Goal: Find contact information: Find contact information

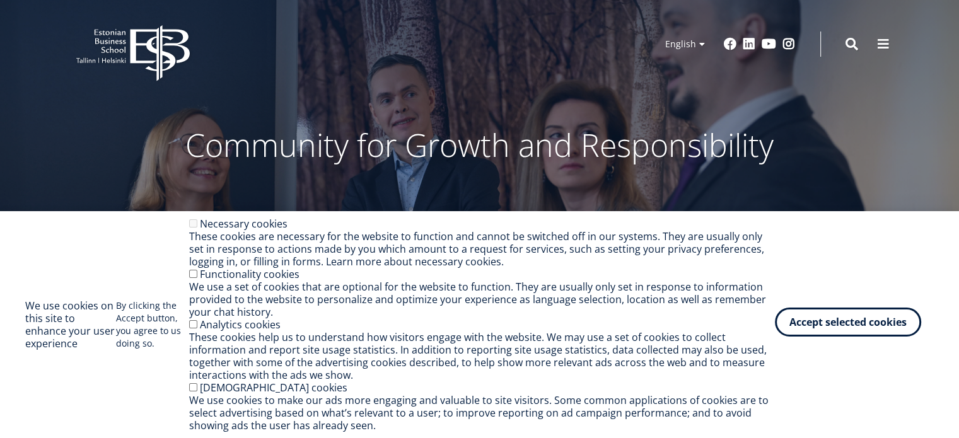
click at [865, 328] on button "Accept selected cookies" at bounding box center [848, 322] width 146 height 29
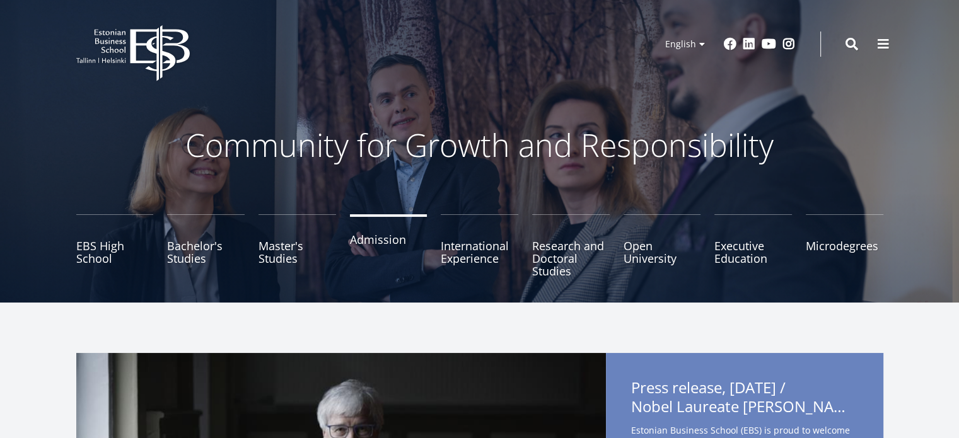
click at [376, 240] on link "Admission" at bounding box center [389, 245] width 78 height 63
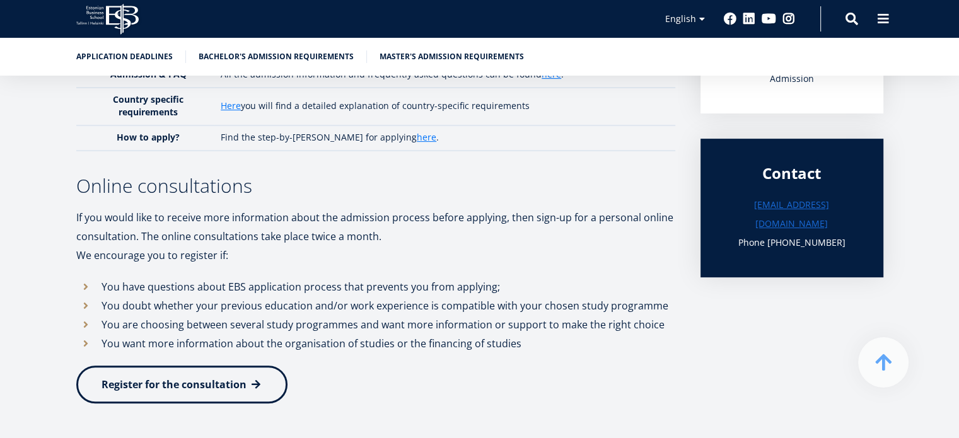
scroll to position [315, 0]
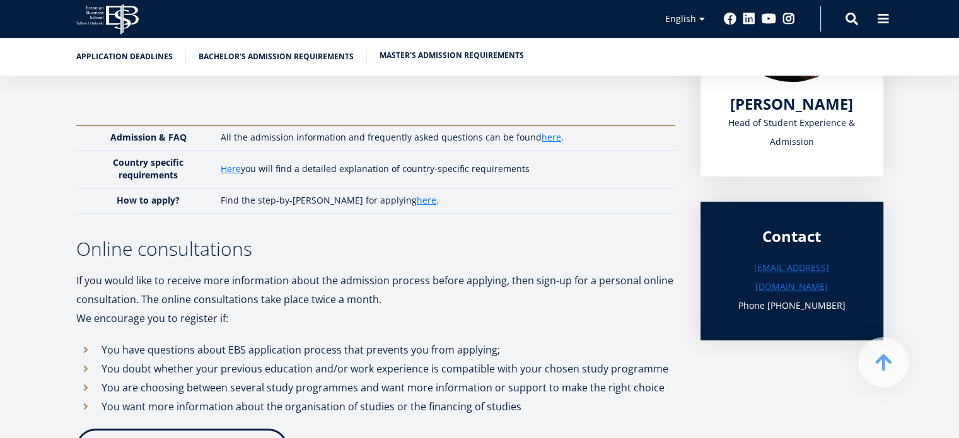
click at [492, 56] on link "Master's admission requirements" at bounding box center [452, 55] width 144 height 13
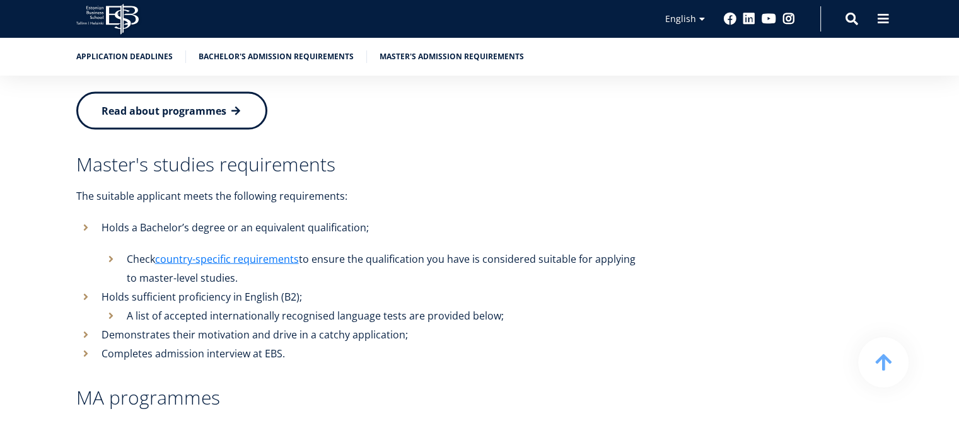
scroll to position [2820, 0]
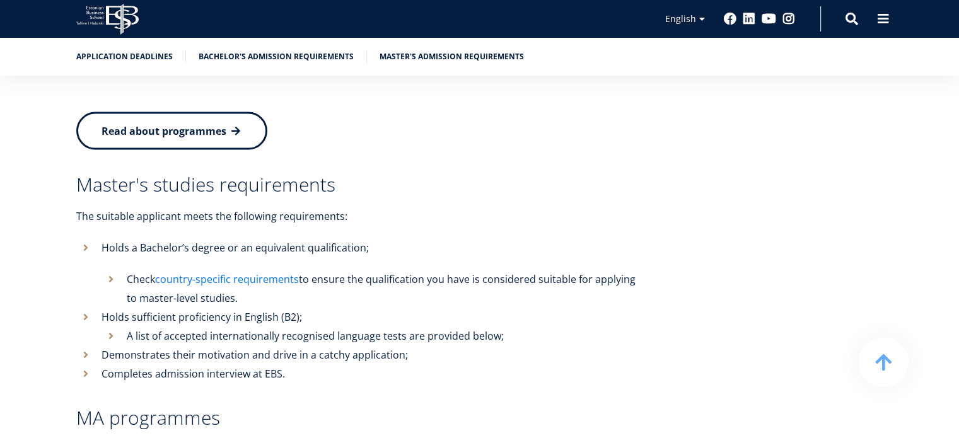
click at [233, 270] on link "country-specific requirements" at bounding box center [227, 279] width 144 height 19
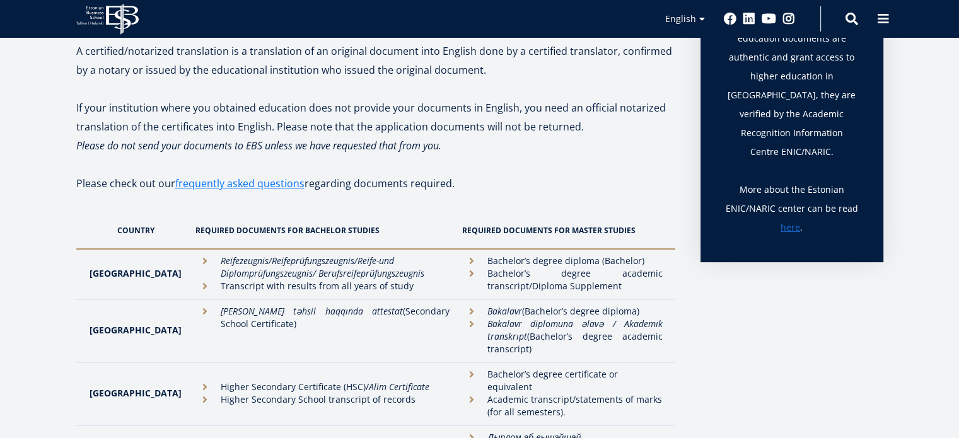
scroll to position [295, 0]
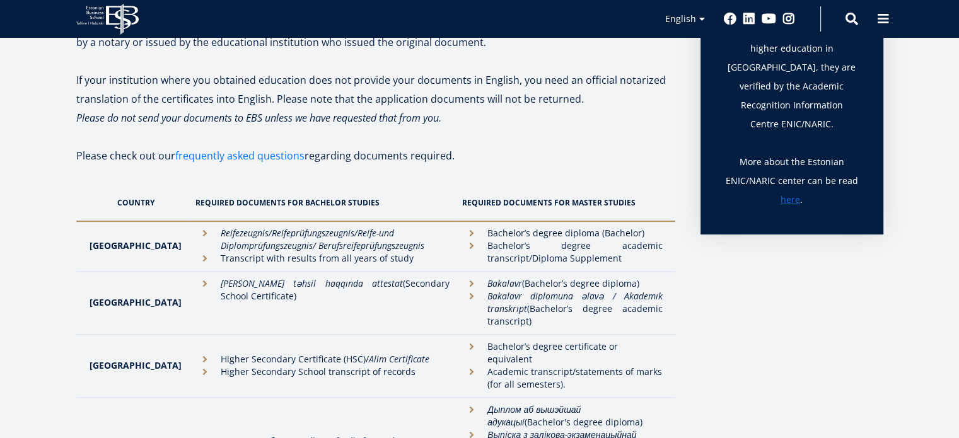
click at [247, 159] on link "frequently asked questions" at bounding box center [239, 155] width 129 height 19
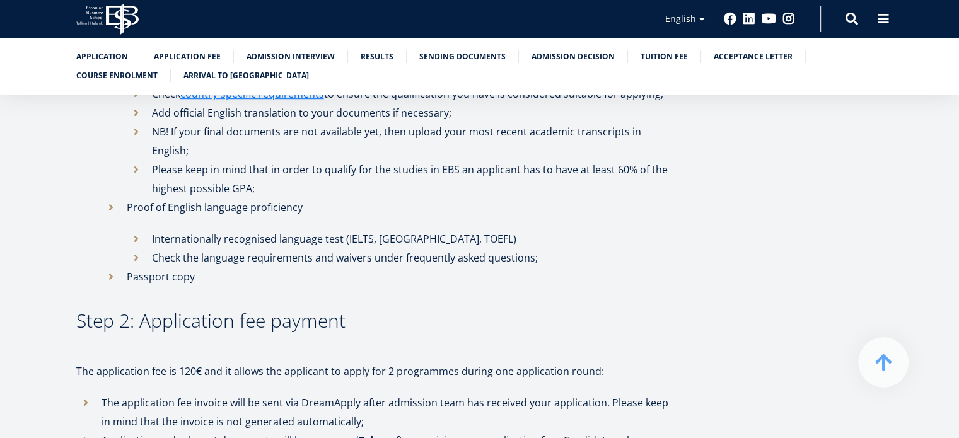
scroll to position [820, 0]
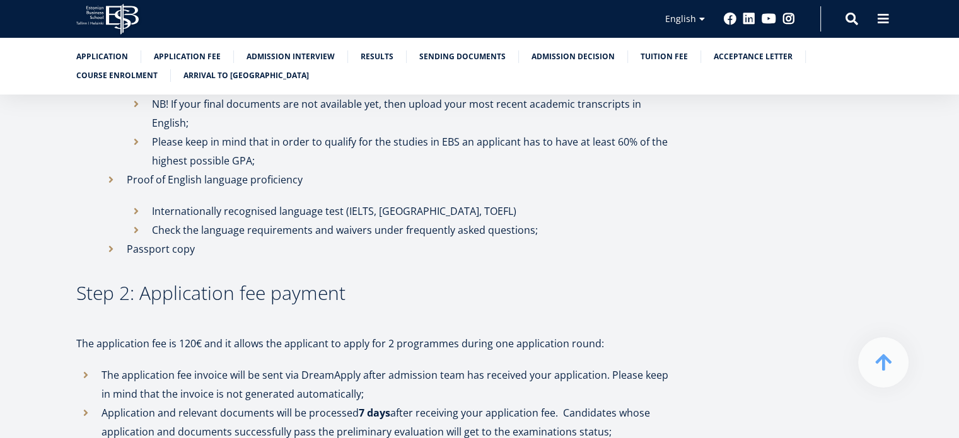
click at [340, 240] on li "Passport copy" at bounding box center [389, 249] width 574 height 19
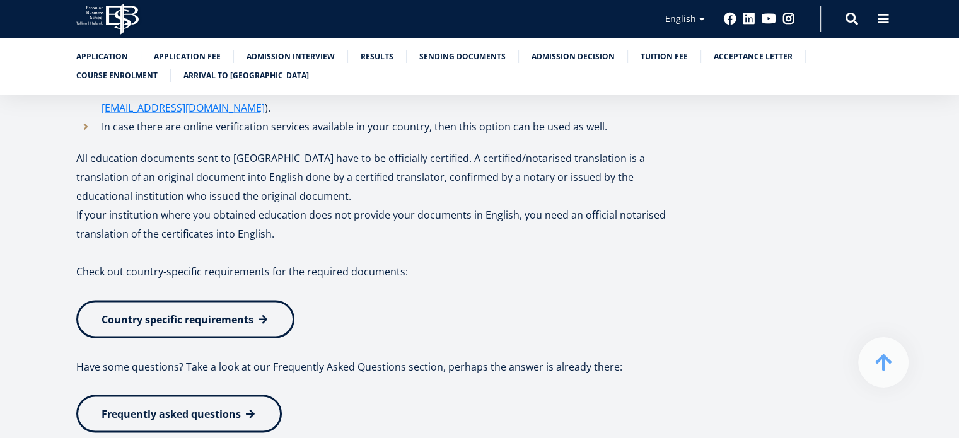
scroll to position [2144, 0]
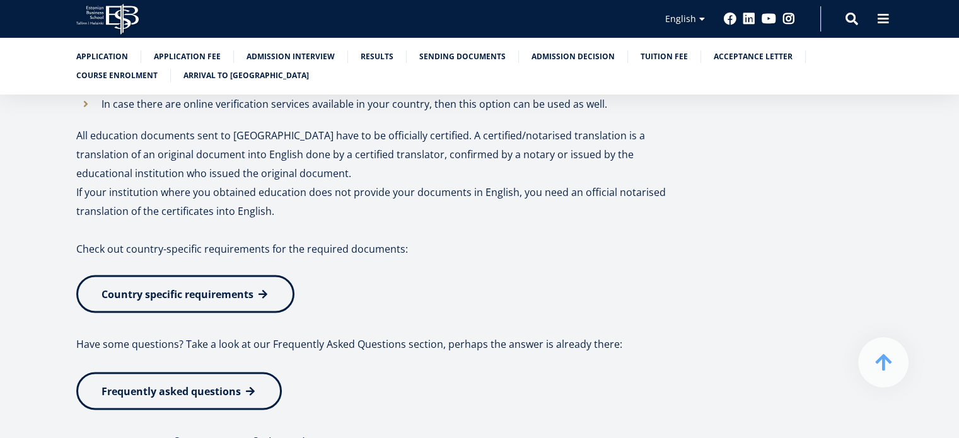
click at [252, 275] on link "Country specific requirements" at bounding box center [185, 294] width 218 height 38
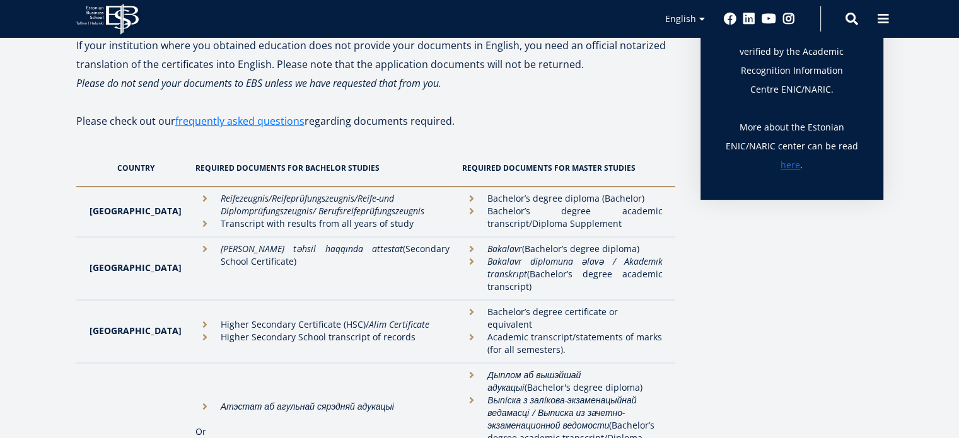
scroll to position [252, 0]
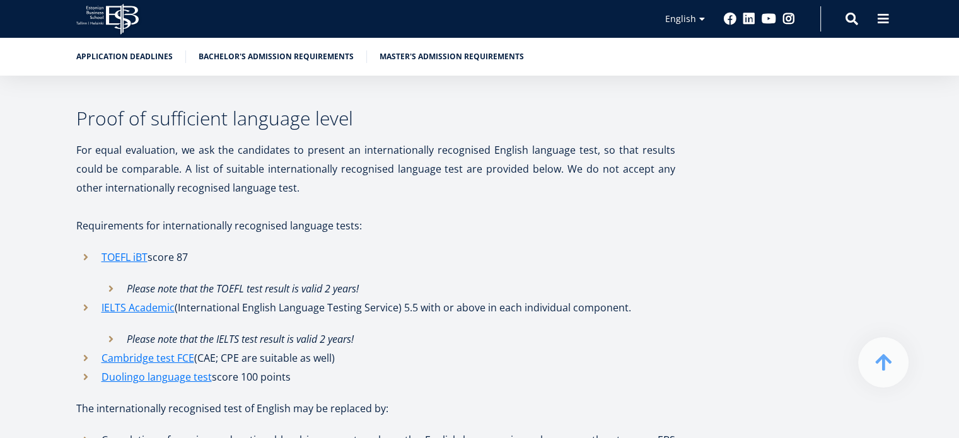
scroll to position [4081, 0]
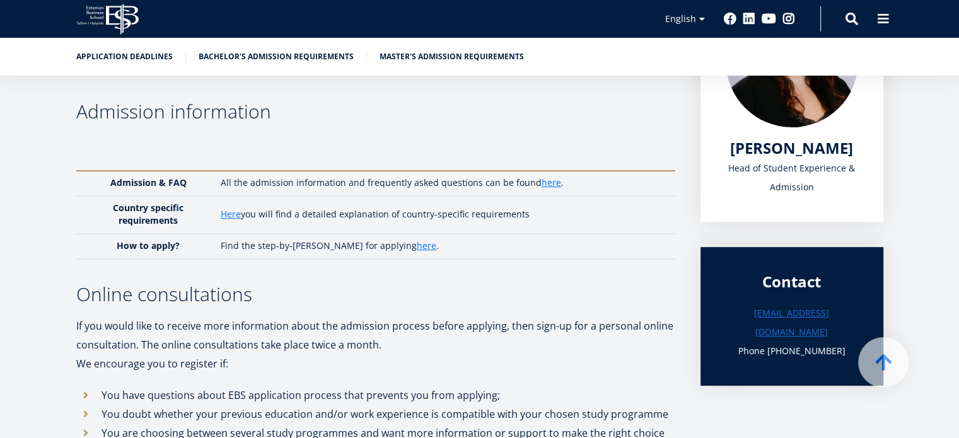
scroll to position [396, 0]
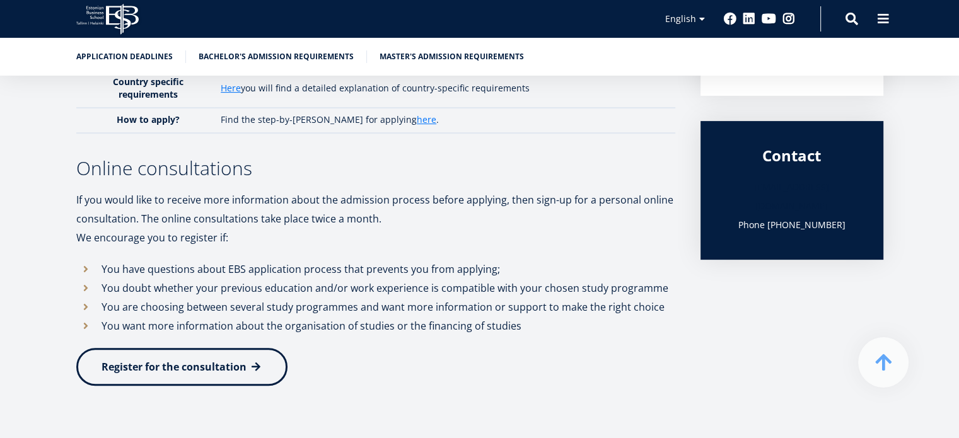
click at [788, 183] on link "[EMAIL_ADDRESS][DOMAIN_NAME]" at bounding box center [792, 197] width 132 height 38
drag, startPoint x: 781, startPoint y: 183, endPoint x: 739, endPoint y: 320, distance: 143.0
click at [739, 320] on aside "[PERSON_NAME] Head of Student Experience & Admission Contact [EMAIL_ADDRESS][DO…" at bounding box center [792, 149] width 183 height 511
drag, startPoint x: 842, startPoint y: 189, endPoint x: 746, endPoint y: 196, distance: 96.1
click at [746, 196] on h3 "[EMAIL_ADDRESS][DOMAIN_NAME]" at bounding box center [792, 197] width 132 height 38
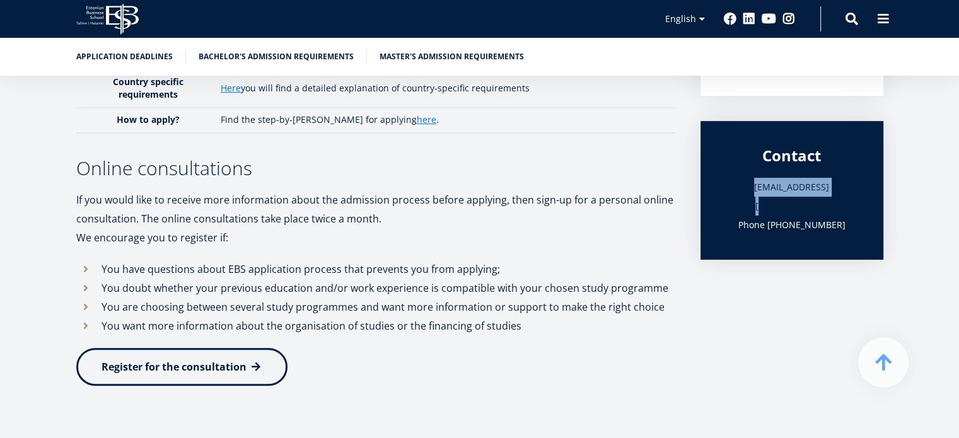
copy link "[EMAIL_ADDRESS][DOMAIN_NAME]"
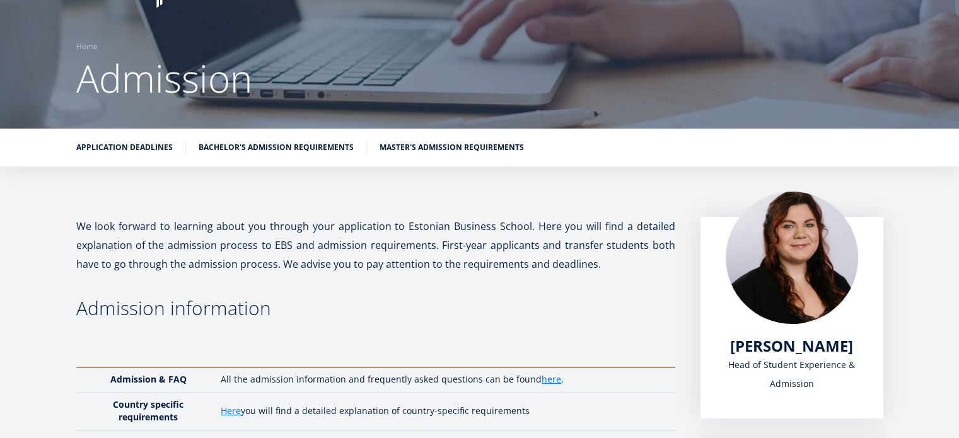
scroll to position [42, 0]
